Goal: Transaction & Acquisition: Purchase product/service

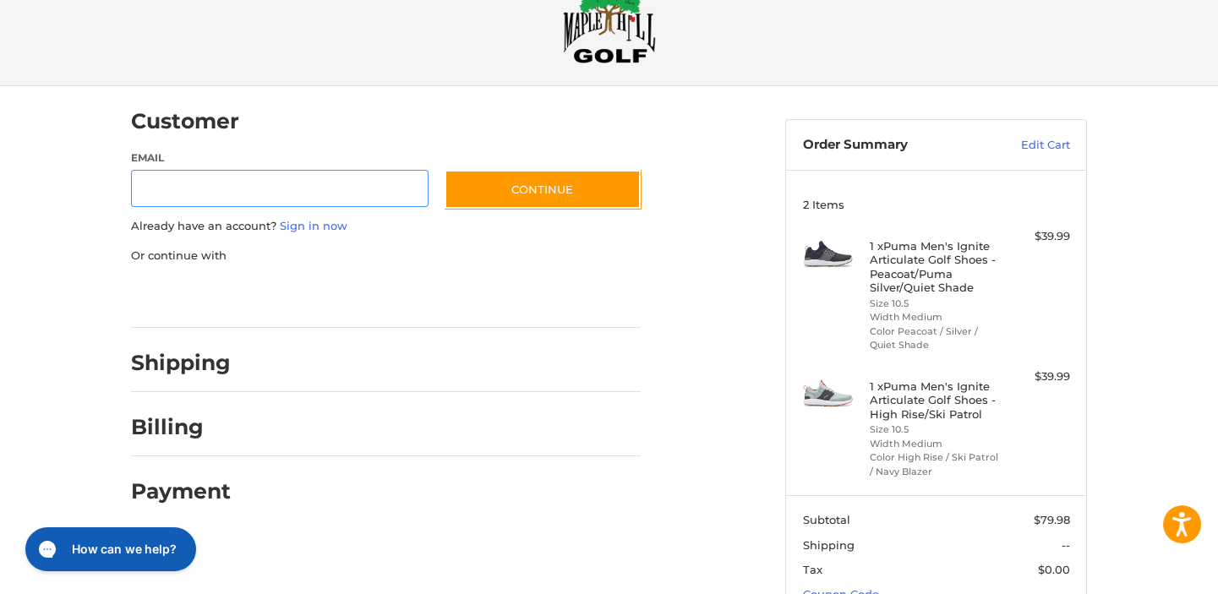
scroll to position [76, 0]
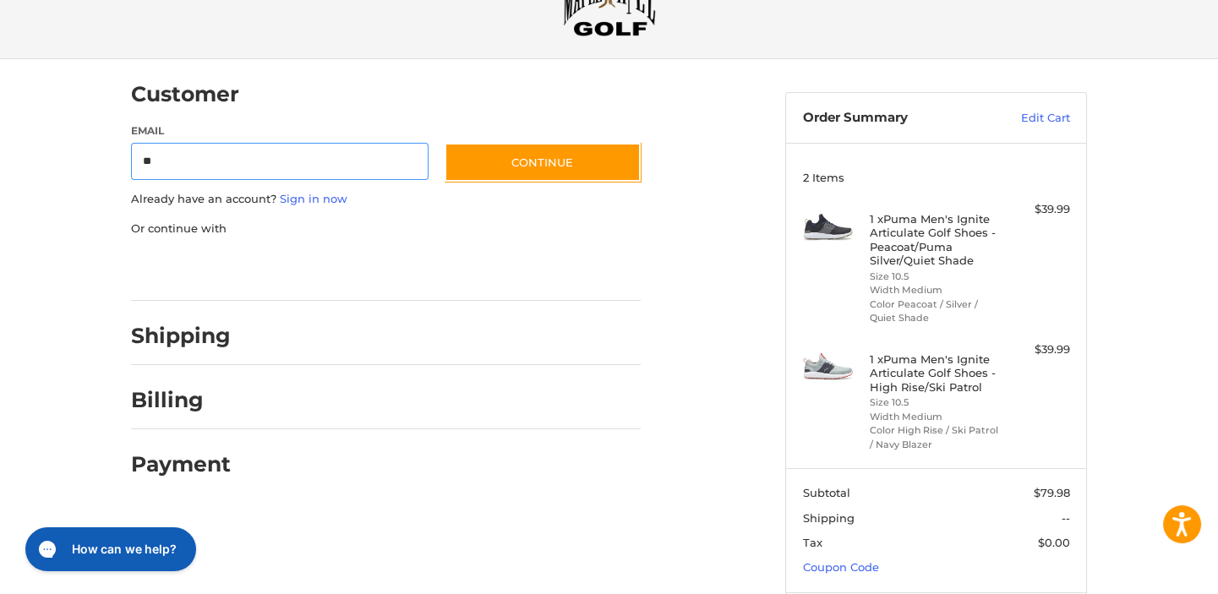
type input "**********"
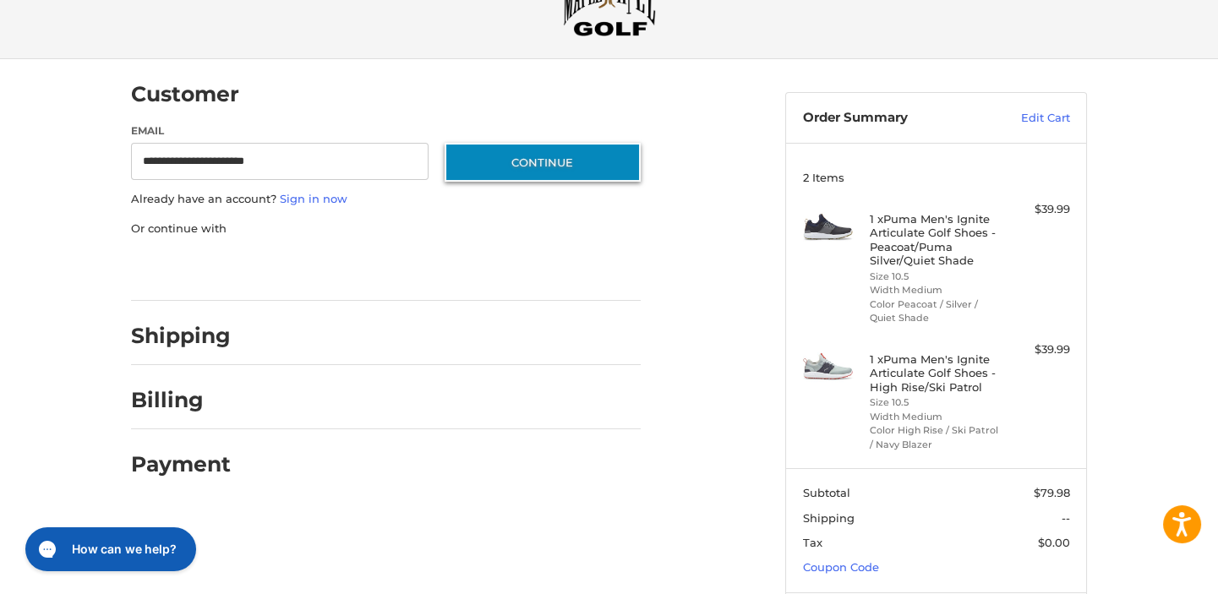
click at [486, 167] on button "Continue" at bounding box center [543, 162] width 196 height 39
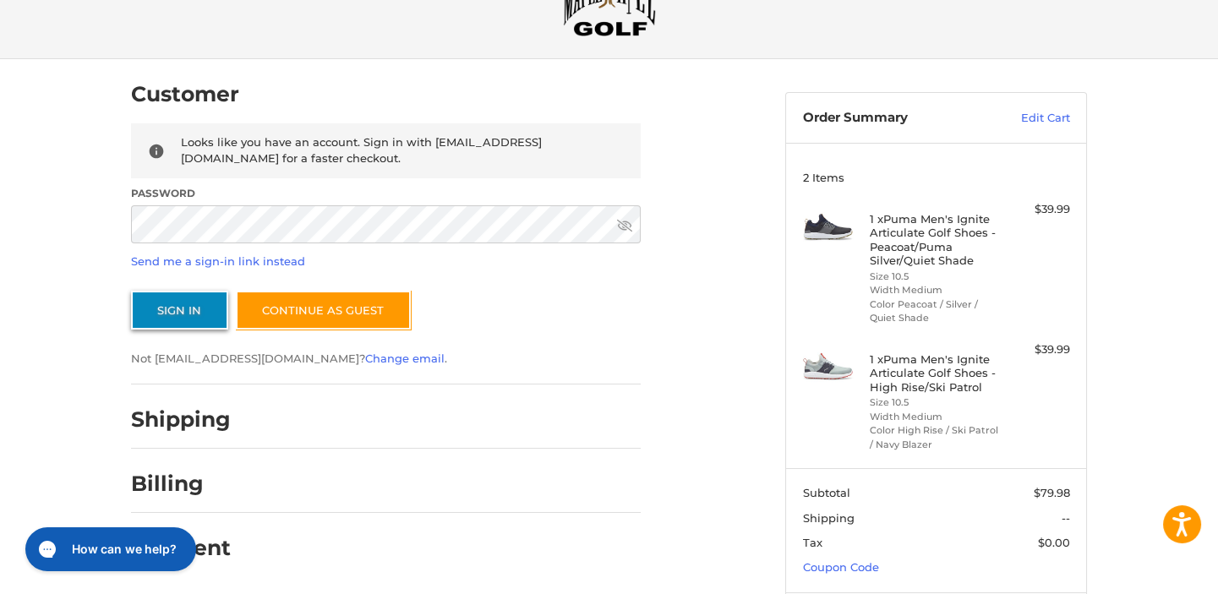
click at [170, 313] on button "Sign In" at bounding box center [179, 310] width 97 height 39
click at [185, 304] on button "Sign In" at bounding box center [179, 310] width 97 height 39
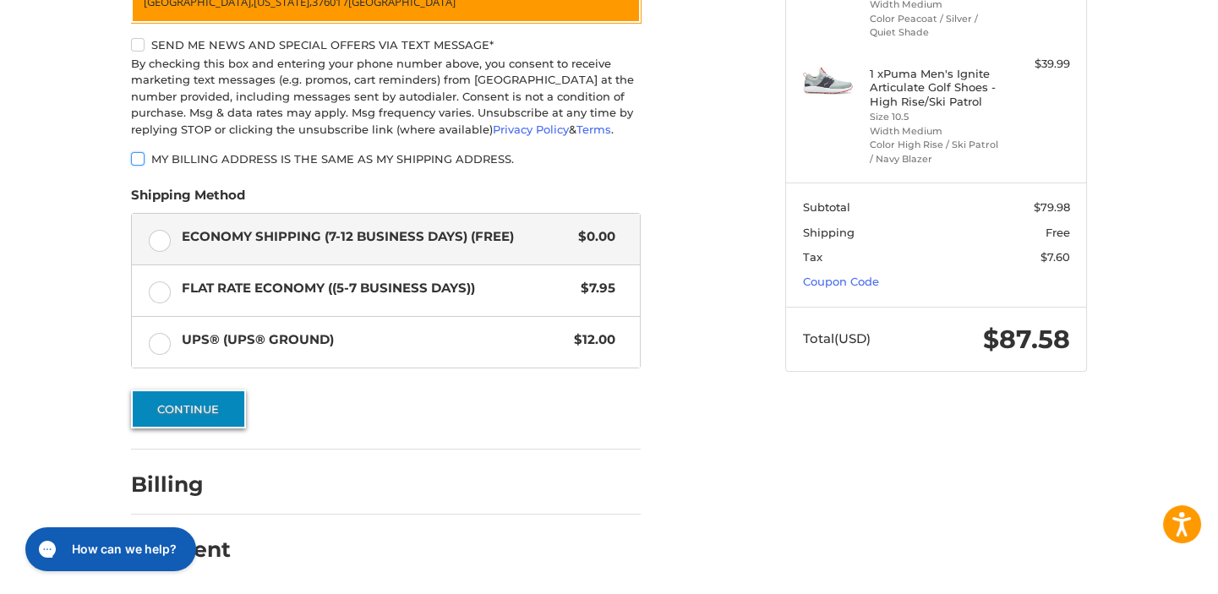
scroll to position [365, 0]
click at [185, 407] on button "Continue" at bounding box center [188, 409] width 115 height 39
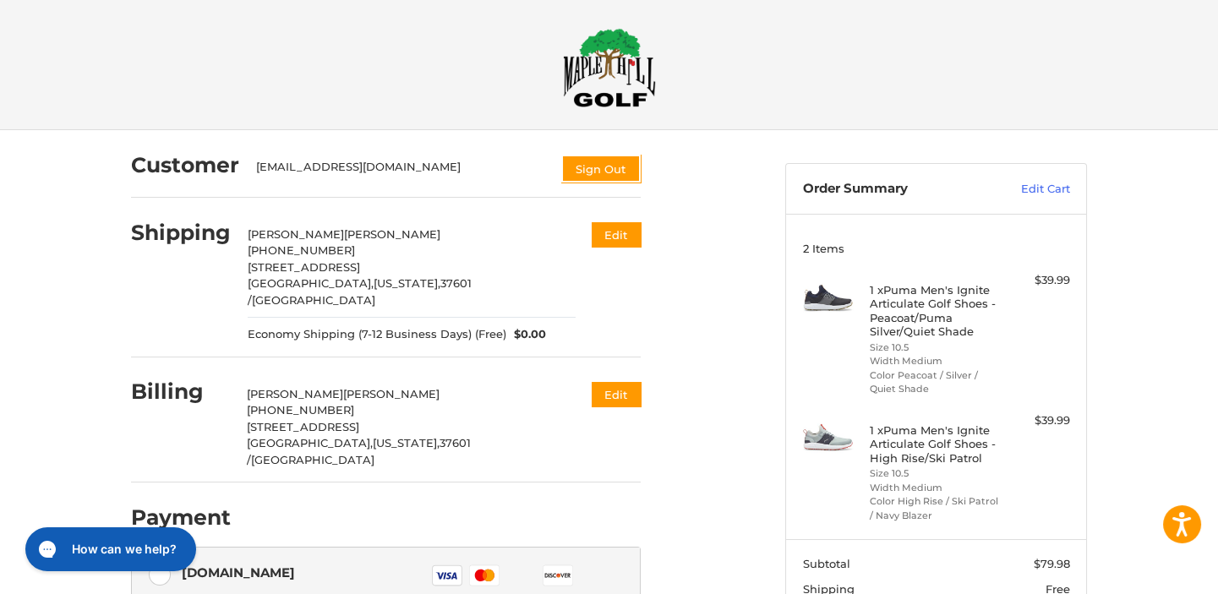
scroll to position [0, 0]
